Goal: Information Seeking & Learning: Learn about a topic

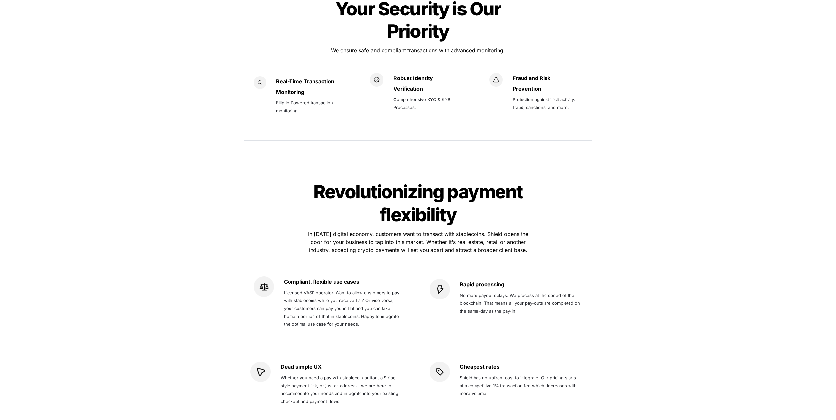
scroll to position [953, 0]
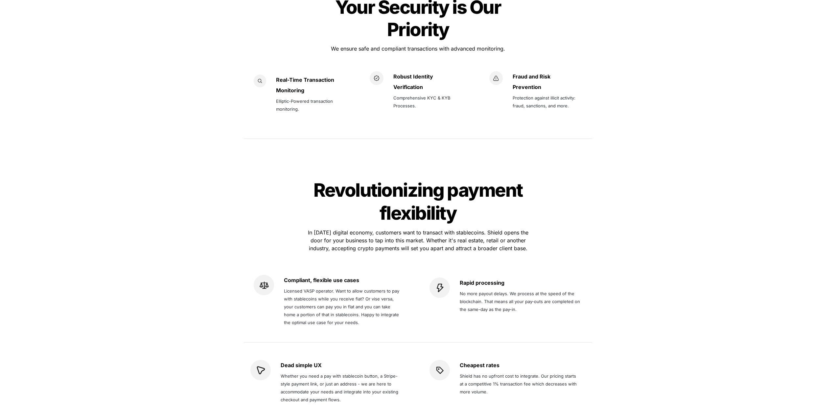
click at [410, 84] on strong "Verification" at bounding box center [408, 87] width 30 height 7
click at [407, 95] on span "Comprehensive KYC & KYB Processes." at bounding box center [422, 101] width 58 height 13
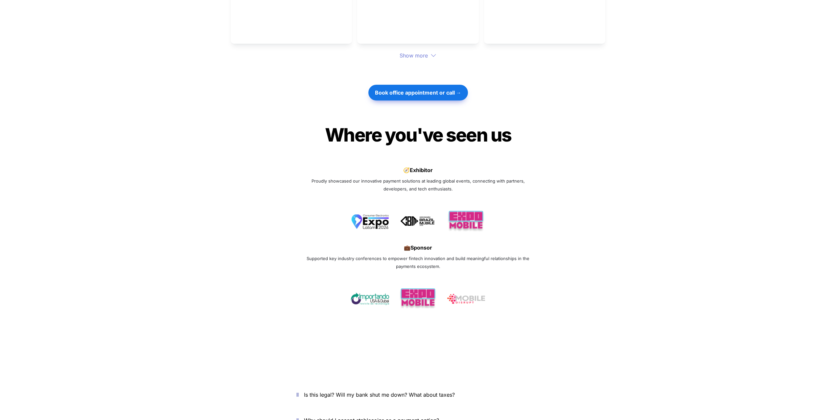
scroll to position [1972, 0]
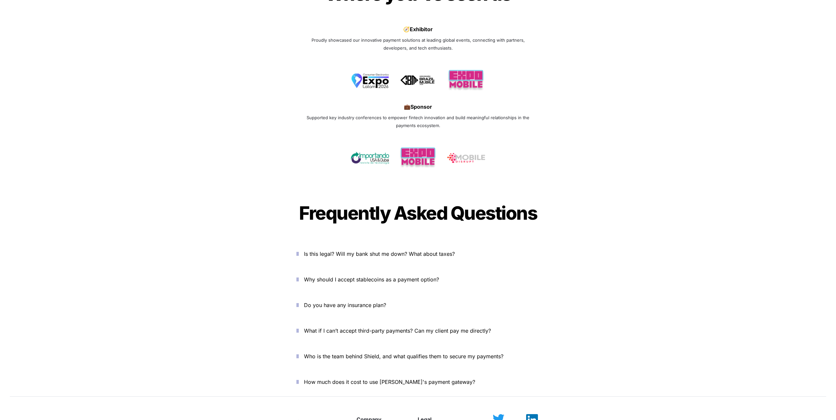
click at [351, 251] on span "Is this legal? Will my bank shut me down? What about taxes?" at bounding box center [379, 254] width 151 height 7
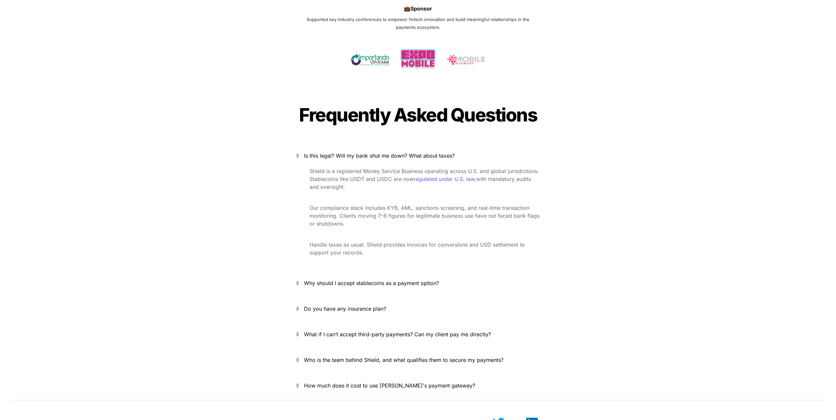
scroll to position [2070, 0]
